Goal: Transaction & Acquisition: Purchase product/service

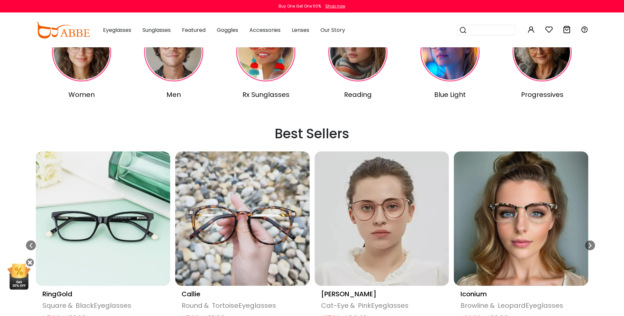
scroll to position [263, 0]
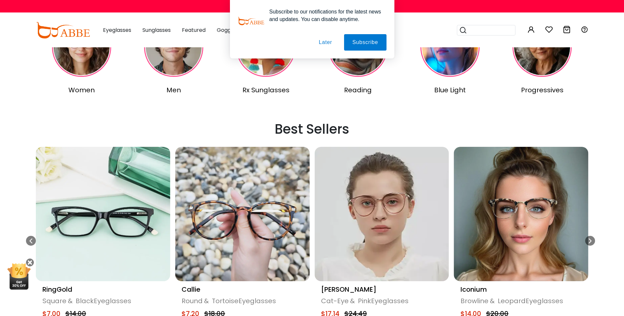
click at [76, 72] on img at bounding box center [81, 47] width 59 height 59
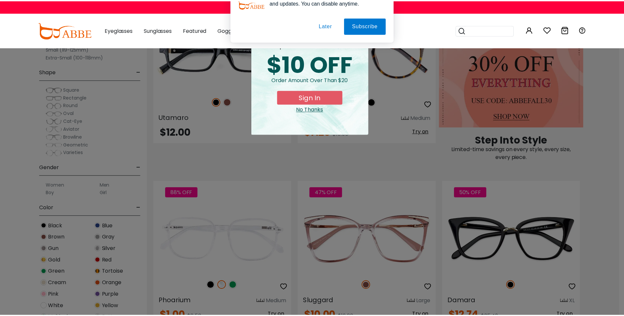
scroll to position [362, 0]
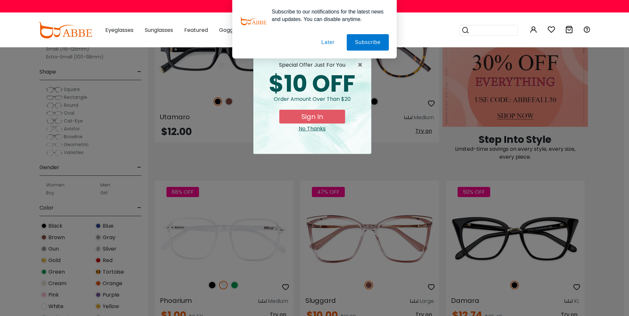
click at [609, 80] on div "× special offer just for you $10 OFF Order amount over than $20 Sign In No Than…" at bounding box center [314, 158] width 629 height 316
click at [304, 133] on div "No Thanks" at bounding box center [311, 129] width 107 height 8
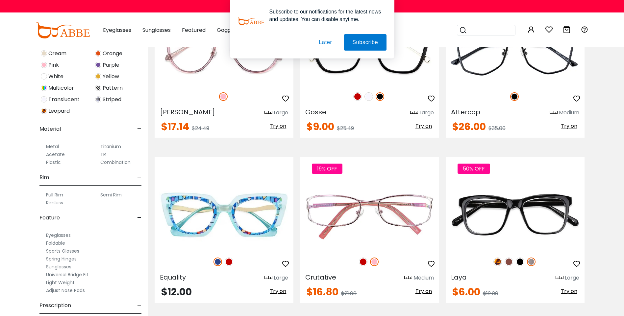
scroll to position [0, 0]
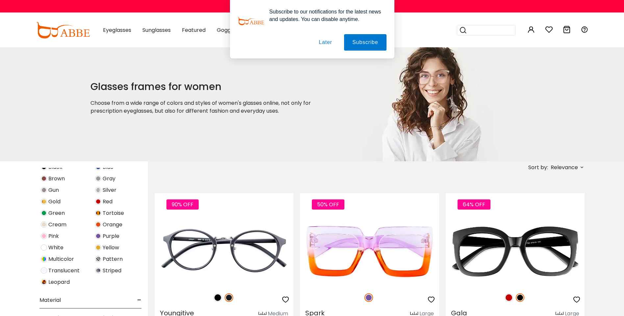
click at [129, 29] on div "Subscribe to our notifications for the latest news and updates. You can disable…" at bounding box center [312, 29] width 624 height 59
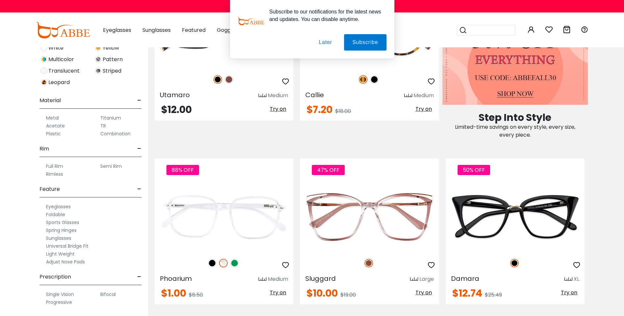
scroll to position [394, 0]
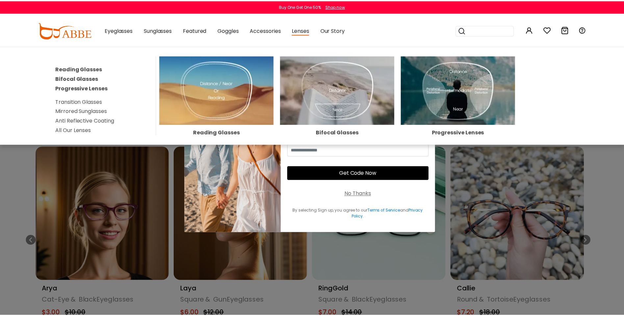
scroll to position [263, 0]
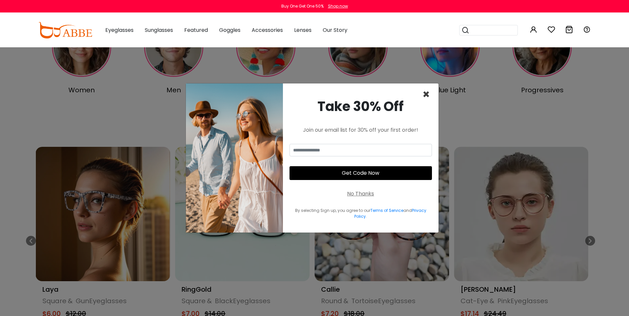
click at [426, 86] on span "×" at bounding box center [426, 94] width 8 height 17
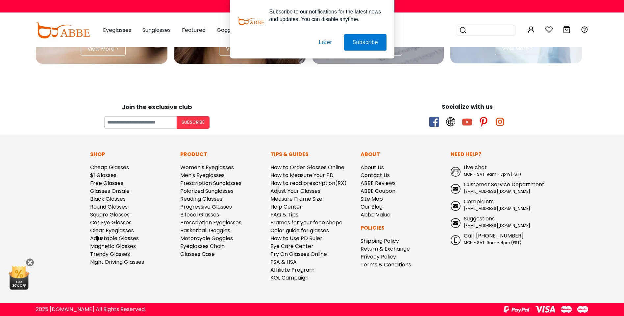
scroll to position [1972, 0]
click at [129, 164] on link "Cheap Glasses" at bounding box center [109, 168] width 39 height 8
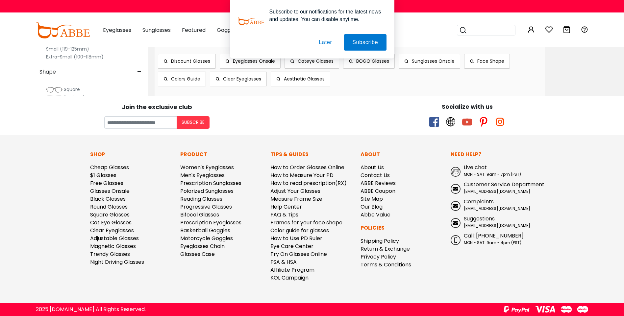
scroll to position [4142, 0]
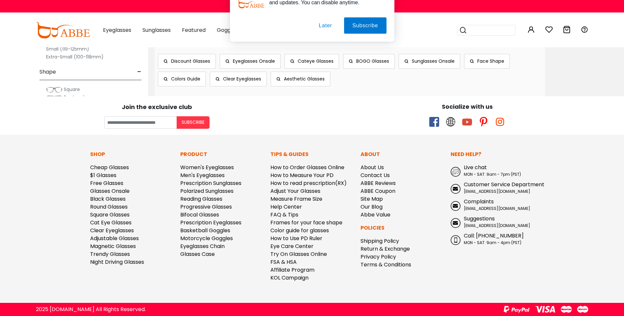
scroll to position [4109, 0]
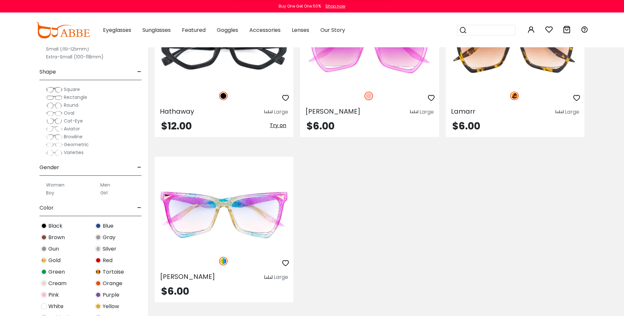
scroll to position [1282, 0]
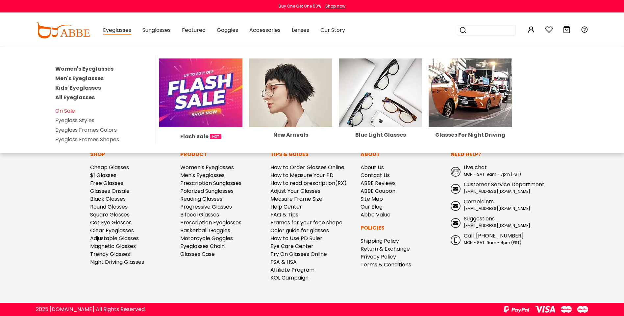
scroll to position [4241, 0]
click at [191, 117] on img at bounding box center [200, 93] width 83 height 69
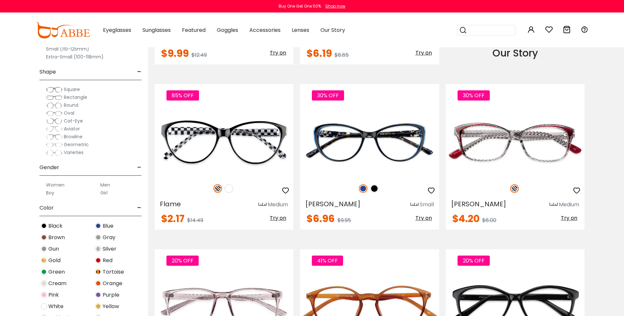
scroll to position [789, 0]
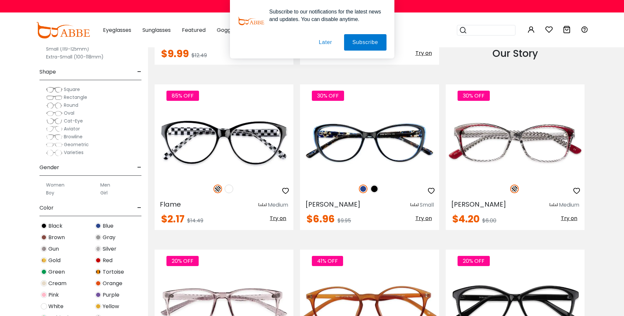
click at [361, 28] on img at bounding box center [363, 23] width 9 height 9
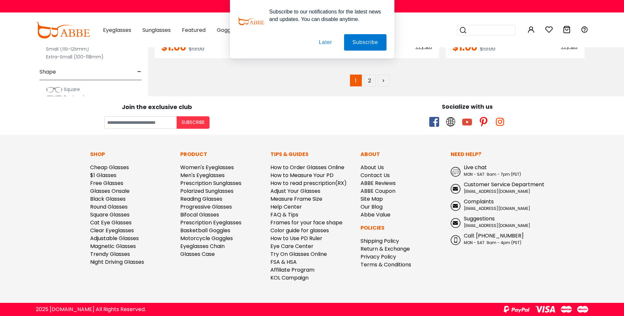
scroll to position [4076, 0]
click at [370, 86] on link "2" at bounding box center [370, 81] width 12 height 12
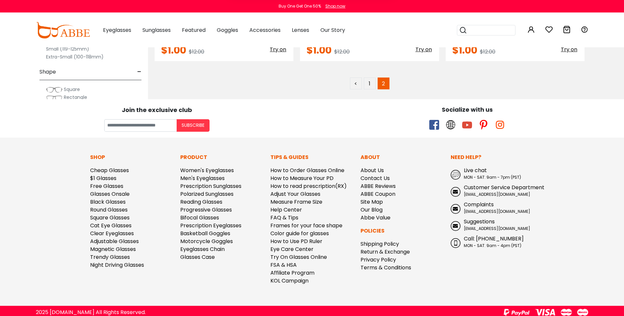
scroll to position [920, 0]
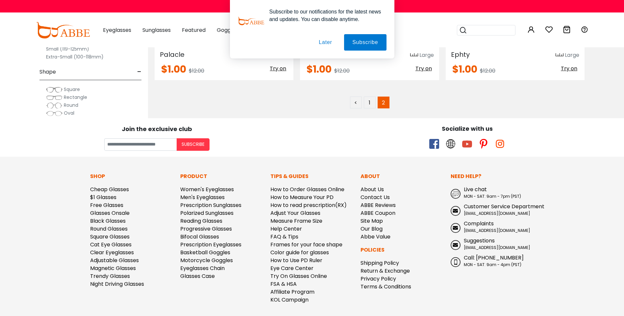
click at [76, 124] on span "Cat-Eye" at bounding box center [73, 121] width 19 height 7
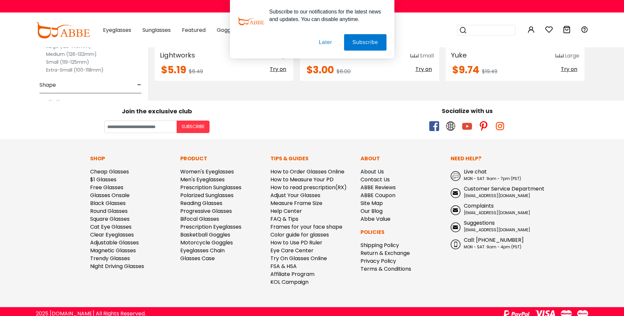
scroll to position [592, 0]
